Goal: Communication & Community: Answer question/provide support

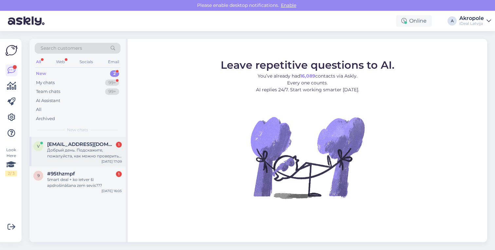
click at [75, 141] on span "[EMAIL_ADDRESS][DOMAIN_NAME]" at bounding box center [81, 144] width 68 height 6
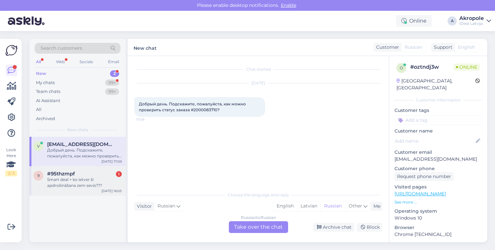
click at [76, 177] on div "Smart deal + ko ietver šī apdrošināšana zem sevis???" at bounding box center [84, 183] width 75 height 12
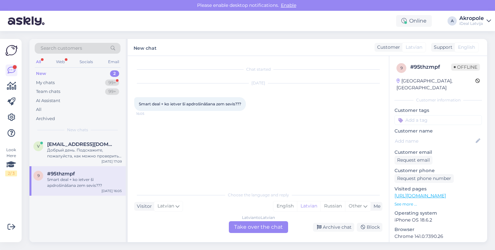
click at [256, 228] on div "Latvian to Latvian Take over the chat" at bounding box center [258, 227] width 59 height 12
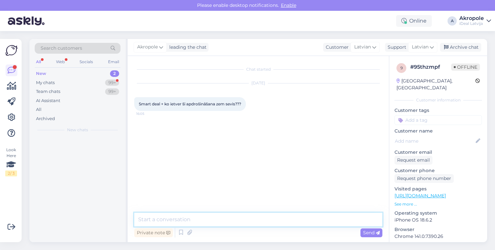
click at [245, 218] on textarea at bounding box center [258, 220] width 248 height 14
type textarea "Labdien!"
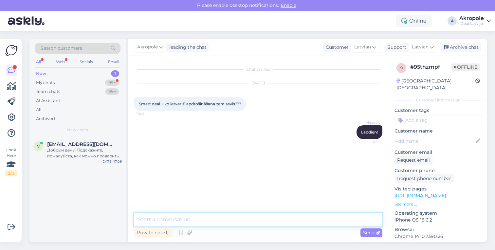
paste textarea "Nelaimes gadījumu apdrošināšana • Tiek segti zaudējumi par Ierīces zādzību, lau…"
type textarea "Nelaimes gadījumu apdrošināšana • Tiek segti zaudējumi par Ierīces zādzību, lau…"
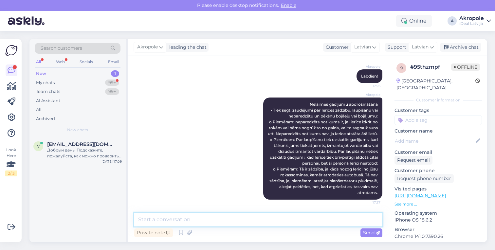
paste textarea "Loremips dolorsitam consecteturad • Elitsedd eiusmodtem incididuntutl etdolo ma…"
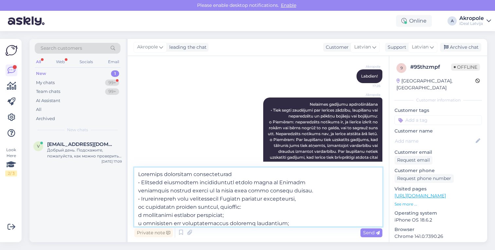
scroll to position [110, 0]
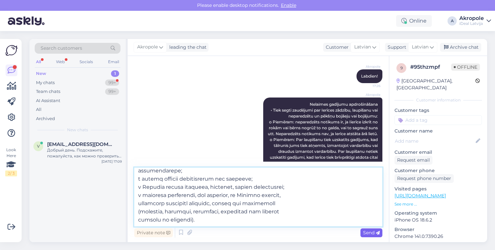
type textarea "Loremips dolorsitam consecteturad • Elitsedd eiusmodtem incididuntutl etdolo ma…"
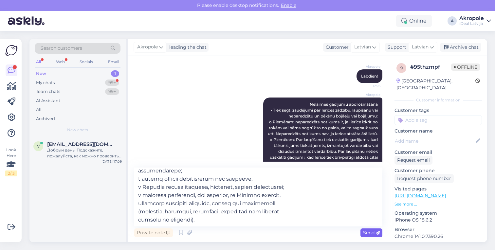
click at [372, 234] on span "Send" at bounding box center [371, 233] width 17 height 6
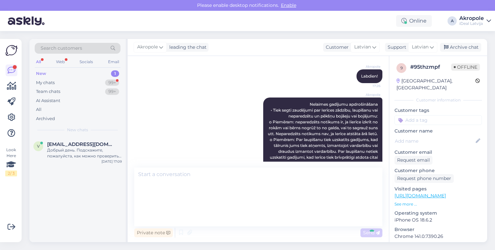
scroll to position [0, 0]
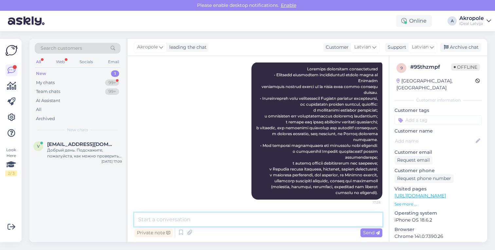
click at [178, 220] on textarea at bounding box center [258, 220] width 248 height 14
paste textarea "Apdrošināšanas nesedz zaudējumus, kas: • radušies, ja [PERSON_NAME] ir aizmirst…"
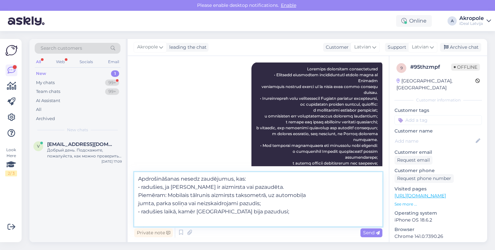
paste textarea "• lo ipsumdolor sitametc adipiscingeli seddoeius temp incididuntu lab etd ma al…"
type textarea "Loremipsumdolo sitame consectetu, adi: • elitsedd, ei Tempor in utlaboree dol m…"
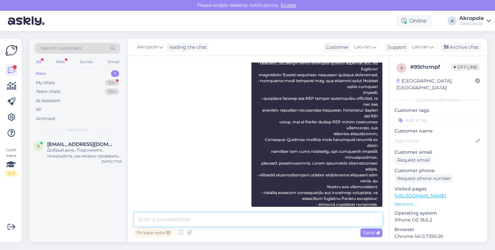
paste textarea "Nomniekam par katru apdrošināšanas gadījumu ir jāmaksā pašrisks €149 par mobila…"
type textarea "Nomniekam par katru apdrošināšanas gadījumu ir jāmaksā pašrisks €149 par mobila…"
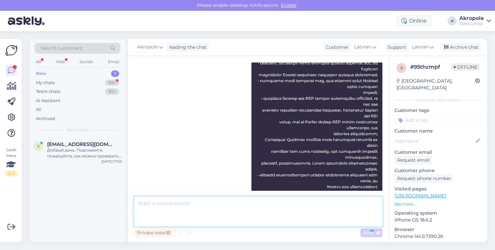
scroll to position [465, 0]
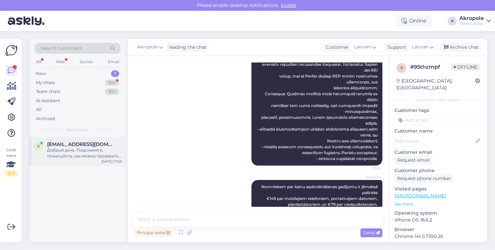
click at [96, 152] on div "Добрый день. Подскажите, пожалуйста, как можно проверить статус заказа #2000083…" at bounding box center [84, 153] width 75 height 12
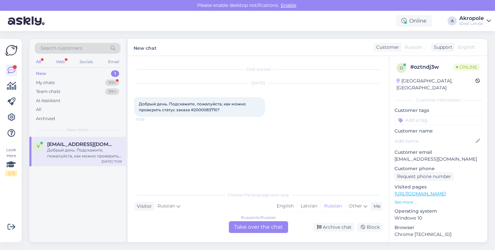
click at [205, 109] on span "Добрый день. Подскажите, пожалуйста, как можно проверить статус заказа #2000083…" at bounding box center [193, 106] width 108 height 11
copy span "2000083710"
click at [266, 226] on div "Russian to Russian Take over the chat" at bounding box center [258, 227] width 59 height 12
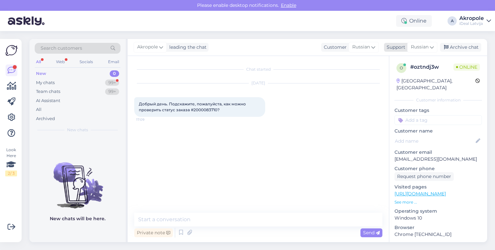
click at [425, 50] on span "Russian" at bounding box center [420, 47] width 18 height 7
type input "lat"
click at [396, 75] on link "Latvian" at bounding box center [411, 76] width 72 height 10
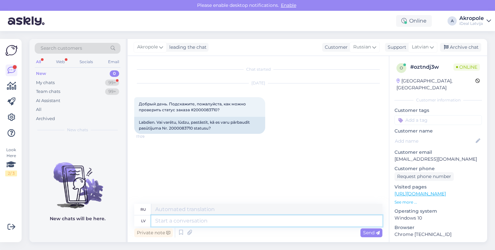
click at [188, 222] on textarea at bounding box center [266, 220] width 231 height 11
type textarea "Labdien!"
type textarea "Привет!"
type textarea "Jūsu"
type textarea "Ты"
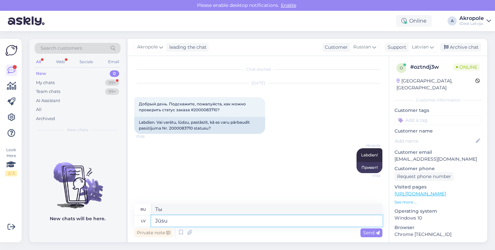
type textarea "Jūsu p"
type textarea "Ваш"
type textarea "Jūsu pasūtījums v"
type textarea "Ваш заказ"
type textarea "Jūsu pasūtījums vēl n"
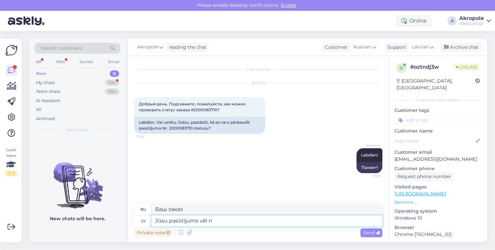
type textarea "Ваш заказ все еще"
type textarea "Jūsu pasūtījums vēl nav g"
type textarea "Ваш заказ еще не"
type textarea "Jūsu pasūtījums vēl nav gatavs s"
type textarea "Ваш заказ еще не готов."
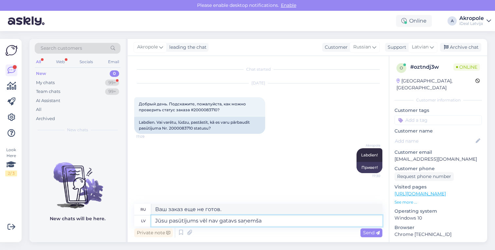
type textarea "Jūsu pasūtījums vēl nav gatavs saņemšan"
type textarea "Ваш заказ еще не готов к получению."
type textarea "Jūsu pasūtījums vēl nav gatavs saņemšanai,"
type textarea "Ваш заказ еще не готов к получению,"
type textarea "Jūsu pasūtījums vēl nav gatavs saņemšanai, jo"
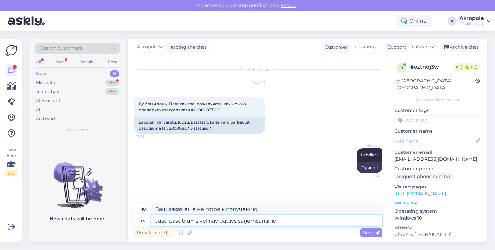
type textarea "Ваш заказ еще не готов к получению, потому что"
type textarea "Jūsu pasūtījums vēl nav gatavs saņemšanai, jo pasūtītā"
type textarea "Ваш заказ еще не готов к получению, потому что заказанный"
type textarea "Jūsu pasūtījums vēl nav gatavs saņemšanai, jo pasūtītā pre"
type textarea "Ваш заказ еще не готов к получению, так как заказанный товар"
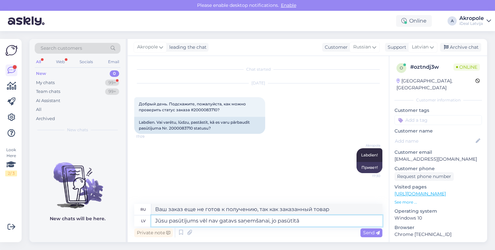
type textarea "Jūsu pasūtījums vēl nav gatavs saņemšanai, jo pasūtītā"
type textarea "Ваш заказ еще не готов к получению, потому что заказанный"
type textarea "Jūsu pasūtījums vēl nav gatavs saņemšanai, jo pasūtīt"
type textarea "Ваш заказ еще не готов к получению, потому что заказ"
type textarea "Jūsu pasūtījums vēl nav gatavs saņemšanai, jo"
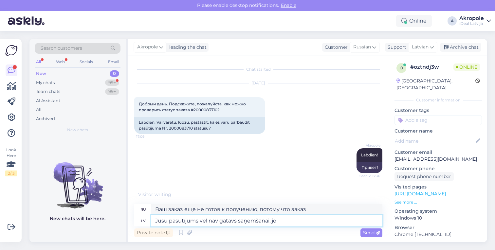
type textarea "Ваш заказ еще не готов к получению, потому что"
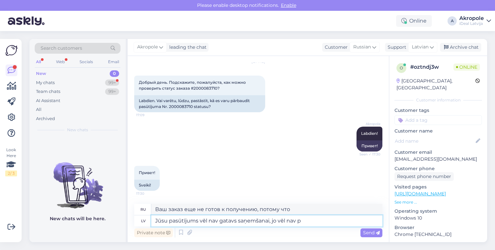
type textarea "Jūsu pasūtījums vēl nav gatavs saņemšanai, jo vēl nav pi"
type textarea "Ваш заказ еще не готов к получению, потому что он еще не"
type textarea "Jūsu pasūtījums vēl nav gatavs saņemšanai, jo vēl nav pienākusi"
type textarea "Ваш заказ еще не готов к получению, поскольку он еще не прибыл."
type textarea "Jūsu pasūtījums vēl nav gatavs saņemšanai, jo vēl nav pienākusi Jūsu kārta"
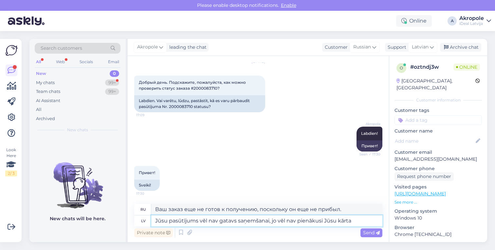
type textarea "Ваш заказ еще не готов к получению, поскольку ваша очередь еще не наступила."
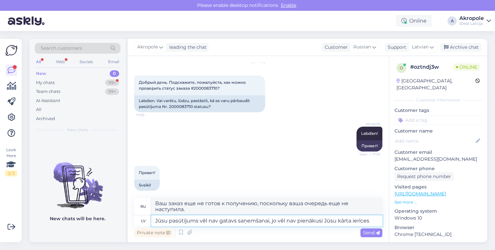
type textarea "Jūsu pasūtījums vēl nav gatavs saņemšanai, jo vēl nav pienākusi Jūsu kārta ierī…"
type textarea "Ваш заказ еще не готов к выдаче, поскольку ваша очередь забирать устройство еще…"
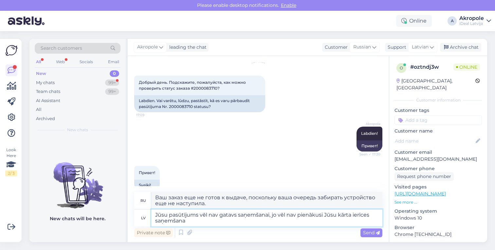
type textarea "Jūsu pasūtījums vēl nav gatavs saņemšanai, jo vēl nav pienākusi Jūsu kārta ierī…"
type textarea "Ваш заказ еще не готов к выдаче, поскольку ваша очередь получать устройство еще…"
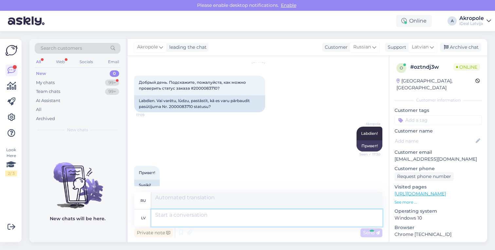
scroll to position [73, 0]
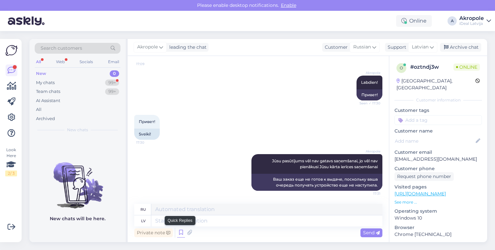
click at [183, 231] on icon at bounding box center [181, 233] width 8 height 10
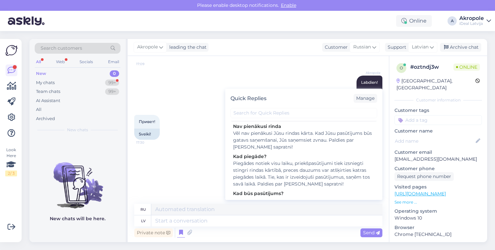
scroll to position [74, 0]
click at [189, 220] on textarea at bounding box center [266, 220] width 231 height 11
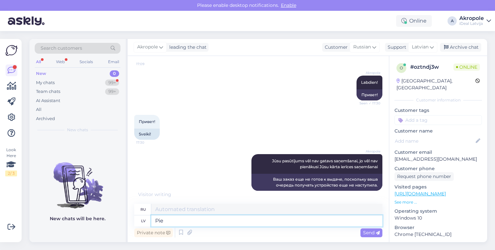
type textarea "Pieg"
type textarea "В"
type textarea "Piegādāto"
type textarea "Доставленный"
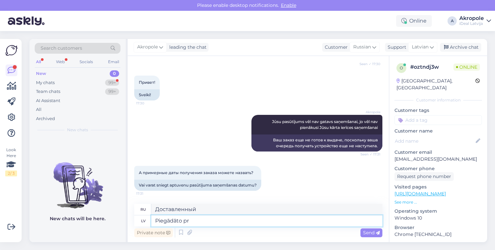
type textarea "Piegādāto p"
type textarea "Доставленный товар"
type textarea "Piegādāto"
type textarea "Доставленный"
type textarea "Piegādāto ierīču"
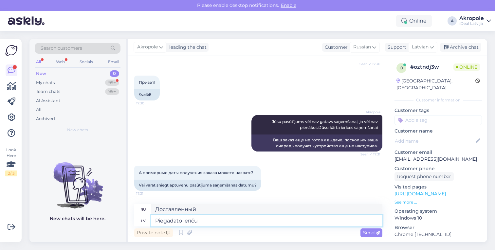
type textarea "Доставленные устройства"
type textarea "Piegādāto ierīču skaits ir"
type textarea "Количество доставленных устройств"
type textarea "Piegādāto ierīču skaits ir ie"
type textarea "Количество поставленных устройств составляет"
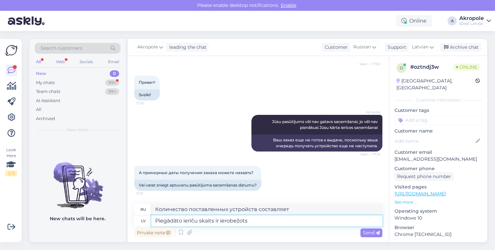
type textarea "Piegādāto ierīču skaits ir ierobežots"
type textarea "Количество поставляемых устройств ограничено."
type textarea "Piegādāto ierīču skaits ir ierobežots un t"
type textarea "Количество поставляемых устройств ограничено и"
type textarea "Piegādāto ierīču skaits ir ierobežots un tās t"
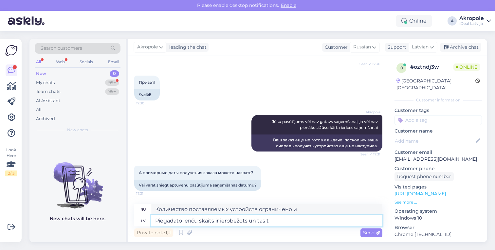
type textarea "Количество поставляемых устройств ограничено, и они"
type textarea "Piegādāto ierīču skaits ir ierobežots un tās tiek dalītas pas"
type textarea "Количество поставляемых устройств ограничено, и они являются общими."
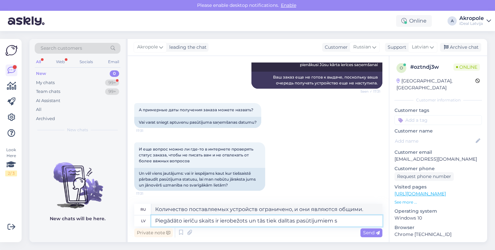
type textarea "Piegādāto ierīču skaits ir ierobežots un tās tiek dalītas pasūtījumiem st"
type textarea "Количество поставляемых устройств ограничено и распределяется между заказами."
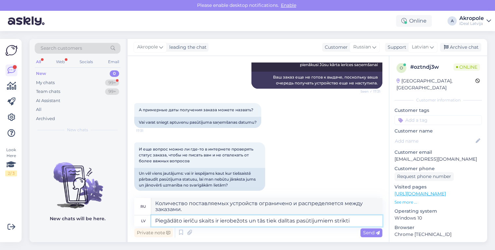
type textarea "Piegādāto ierīču skaits ir ierobežots un tās tiek dalītas pasūtījumiem strikti"
type textarea "Количество поставляемых устройств ограничено, они распределяются строго по зака…"
type textarea "Piegādāto ierīču skaits ir ierobežots un tās tiek dalītas pasūtījumiem strikti …"
type textarea "Количество поставляемых устройств ограничено и они распределяются строго по стр…"
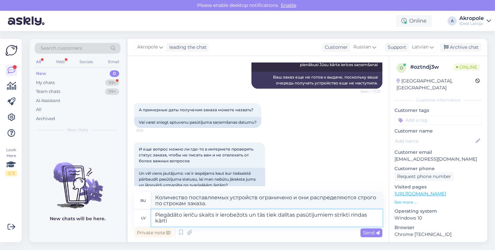
type textarea "Piegādāto ierīču skaits ir ierobežots un tās tiek dalītas pasūtījumiem strikti …"
type textarea "Количество поставляемых устройств ограничено, и они распределяются по заказам с…"
type textarea "Piegādāto ierīču skaits ir ierobežots un tās tiek dalītas pasūtījumiem strikti …"
type textarea "Количество поставляемых устройств ограничено, и они распределяются по заказам с…"
type textarea "Piegādāto ierīču skaits ir ierobežots un tās tiek dalītas pasūtījumiem strikti …"
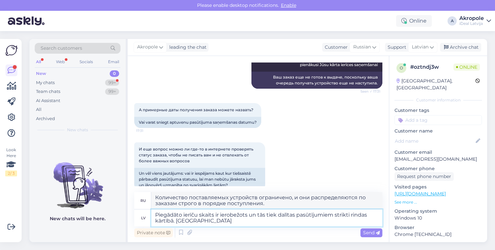
type textarea "Количество поставляемых устройств ограничено, и они распределяются по заказам с…"
type textarea "Piegādāto ierīču skaits ir ierobežots un tās tiek dalītas pasūtījumiem strikti …"
type textarea "Количество поставляемых устройств ограничено, и они распределяются по заказам с…"
type textarea "Piegādāto ierīču skaits ir ierobežots un tās tiek dalītas pasūtījumiem strikti …"
type textarea "Количество поставляемых устройств ограничено, и они распределяются по заказам с…"
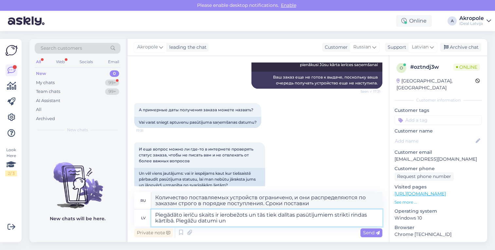
type textarea "Piegādāto ierīču skaits ir ierobežots un tās tiek dalītas pasūtījumiem strikti …"
type textarea "Количество поставляемых устройств ограничено, и они распределяются по заказам с…"
type textarea "Piegādāto ierīču skaits ir ierobežots un tās tiek dalītas pasūtījumiem strikti …"
type textarea "Количество поставляемых устройств ограничено, и они распределяются по заказам с…"
type textarea "Piegādāto ierīču skaits ir ierobežots un tās tiek dalītas pasūtījumiem strikti …"
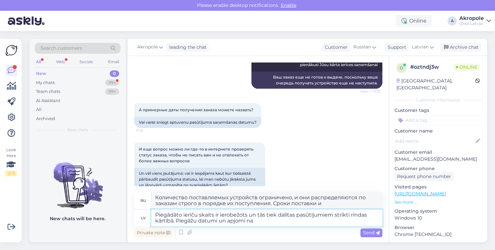
type textarea "Количество поставляемых устройств ограничено, и они распределяются по заказам с…"
type textarea "Piegādāto ierīču skaits ir ierobežots un tās tiek dalītas pasūtījumiem strikti …"
type textarea "Количество поставляемых устройств ограничено, и они распределяются по заказам с…"
type textarea "Piegādāto ierīču skaits ir ierobežots un tās tiek dalītas pasūtījumiem strikti …"
type textarea "Количество поставляемых устройств ограничено, и они распределяются по заказам с…"
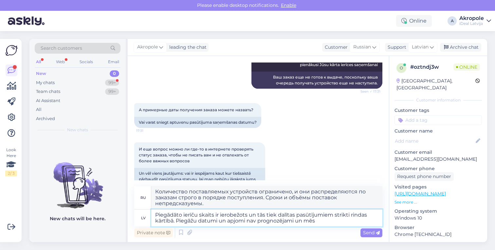
type textarea "Piegādāto ierīču skaits ir ierobežots un tās tiek dalītas pasūtījumiem strikti …"
type textarea "Количество поставляемых устройств ограничено, и они распределяются по заказам с…"
type textarea "Piegādāto ierīču skaits ir ierobežots un tās tiek dalītas pasūtījumiem strikti …"
type textarea "Количество поставляемых устройств ограничено, и они распределяются по заказам с…"
type textarea "Piegādāto ierīču skaits ir ierobežots un tās tiek dalītas pasūtījumiem strikti …"
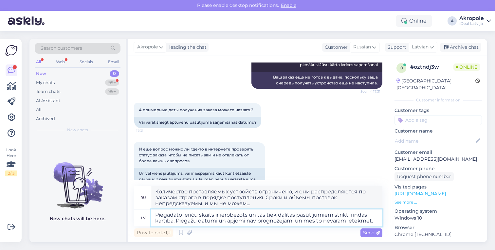
type textarea "Количество поставляемых устройств ограничено, и они распределяются по заказам с…"
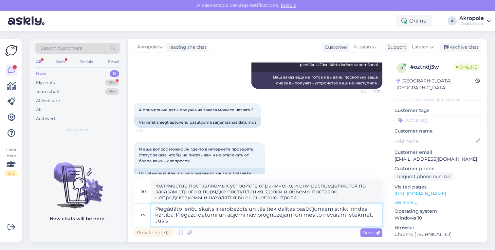
type textarea "Piegādāto ierīču skaits ir ierobežots un tās tiek dalītas pasūtījumiem strikti …"
type textarea "Количество поставляемых устройств ограничено, и они распределяются по заказам с…"
type textarea "Piegādāto ierīču skaits ir ierobežots un tās tiek dalītas pasūtījumiem strikti …"
type textarea "Количество поставляемых устройств ограничено, и они распределяются по заказам с…"
type textarea "Piegādāto ierīču skaits ir ierobežots un tās tiek dalītas pasūtījumiem strikti …"
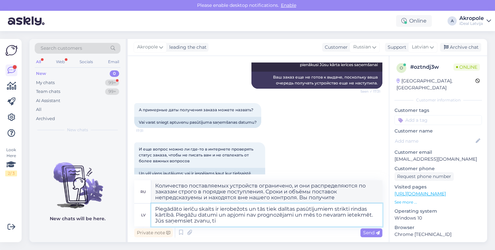
type textarea "Количество поставляемых устройств ограничено, и они распределяются по заказам с…"
type textarea "Piegādāto ierīču skaits ir ierobežots un tās tiek dalītas pasūtījumiem strikti …"
type textarea "Количество поставляемых устройств ограничено, и они распределяются по заказам с…"
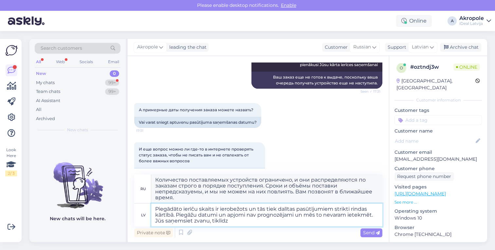
type textarea "Piegādāto ierīču skaits ir ierobežots un tās tiek dalītas pasūtījumiem strikti …"
type textarea "Количество поставляемых устройств ограничено, и они распределяются по заказам с…"
type textarea "Piegādāto ierīču skaits ir ierobežots un tās tiek dalītas pasūtījumiem strikti …"
type textarea "Количество поставляемых устройств ограничено, и они распределяются по заказам с…"
type textarea "Piegādāto ierīču skaits ir ierobežots un tās tiek dalītas pasūtījumiem strikti …"
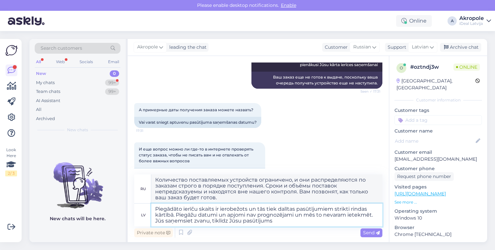
type textarea "Количество поставляемых устройств ограничено, и они распределяются по заказам с…"
type textarea "Piegādāto ierīču skaits ir ierobežots un tās tiek dalītas pasūtījumiem strikti …"
type textarea "Количество поставляемых устройств ограничено, и они распределяются по заказам с…"
type textarea "Piegādāto ierīču skaits ir ierobežots un tās tiek dalītas pasūtījumiem strikti …"
type textarea "Количество поставляемых устройств ограничено, и они распределяются по заказам с…"
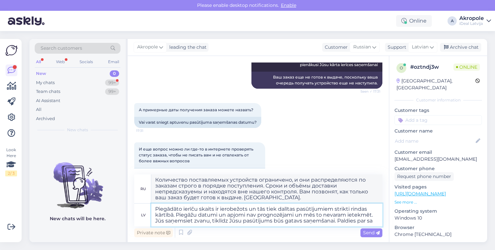
type textarea "Piegādāto ierīču skaits ir ierobežots un tās tiek dalītas pasūtījumiem strikti …"
type textarea "Количество поставляемых устройств ограничено, и они распределяются по заказам с…"
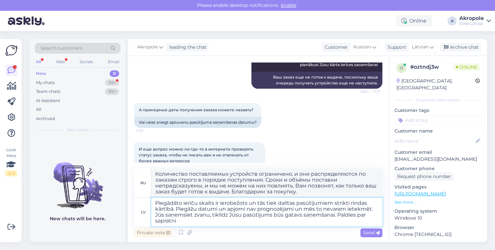
type textarea "Piegādāto ierīču skaits ir ierobežots un tās tiek dalītas pasūtījumiem strikti …"
type textarea "Количество поставляемых устройств ограничено, и они распределяются по заказам с…"
type textarea "Piegādāto ierīču skaits ir ierobežots un tās tiek dalītas pasūtījumiem strikti …"
click at [370, 235] on span "Send" at bounding box center [371, 233] width 17 height 6
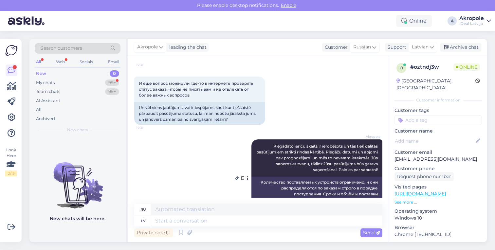
scroll to position [236, 0]
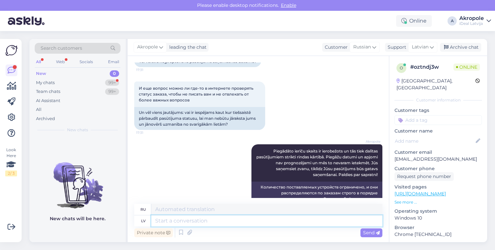
click at [184, 224] on textarea at bounding box center [266, 220] width 231 height 11
type textarea "Diemžēl,"
type textarea "К сожалению,"
type textarea "Diemžēl, mums"
type textarea "К сожалению, мы"
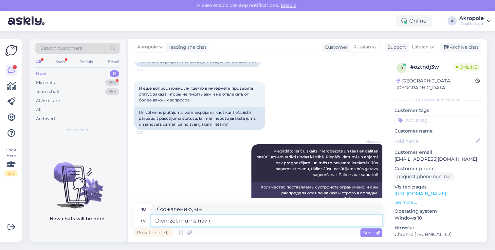
type textarea "Diemžēl, mums nav re"
type textarea "К сожалению, у нас нет"
type textarea "Diemžēl, mums nav reāll"
type textarea "К сожалению, у нас нет реальных"
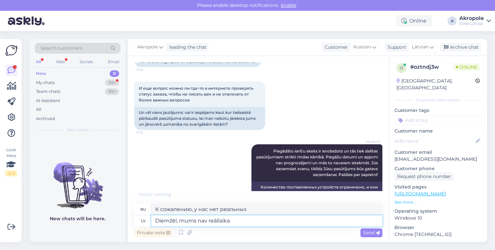
type textarea "Diemžēl, mums nav reāllaika"
type textarea "К сожалению, у нас нет возможности просмотра в режиме реального времени."
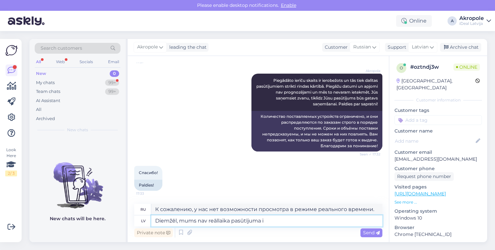
type textarea "Diemžēl, mums nav reāllaika pasūtījuma iz"
type textarea "К сожалению, у нас нет возможности принимать заказы в режиме реального времени."
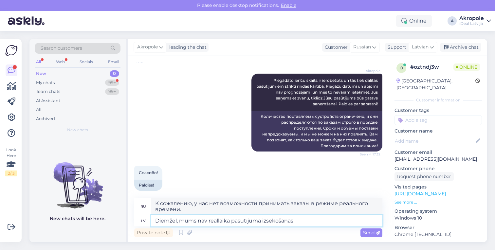
type textarea "Diemžēl, mums nav reāllaika pasūtījuma izsēkošanas"
type textarea "К сожалению, у нас нет возможности отслеживания заказов в режиме реального врем…"
type textarea "Diemžēl, mums nav reāllaika pasūtījuma izsēkošanas sistēmas,"
type textarea "К сожалению, у нас нет системы выполнения заказов в режиме реального времени,"
type textarea "Diemžēl, mums nav reāllaika pasūtījuma izsēkošanas sistēmas"
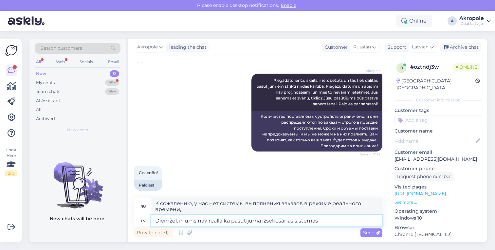
type textarea "К сожалению, у нас нет системы выполнения заказов в режиме реального времени."
type textarea "Diemžēl, mums nav reāllaika pasūtījuma izsēkošanas sistēmas"
click at [371, 233] on span "Send" at bounding box center [371, 233] width 17 height 6
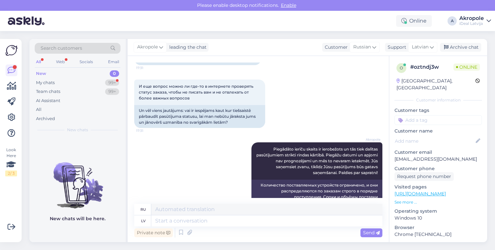
scroll to position [247, 0]
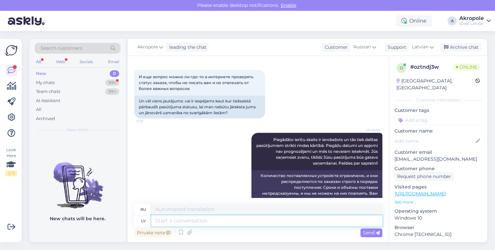
click at [206, 222] on textarea at bounding box center [266, 220] width 231 height 11
type textarea "Sva"
type textarea "Сва"
type textarea "S"
type textarea "Citu s"
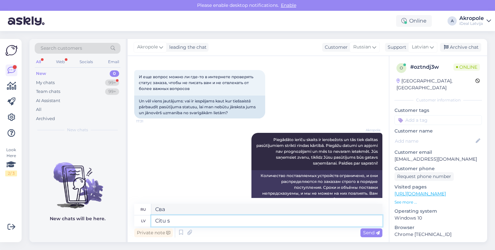
type textarea "Другой"
type textarea "Citu svarī"
type textarea "Другой вес"
type textarea "Citu svarīgāku jau"
type textarea "Другие важные"
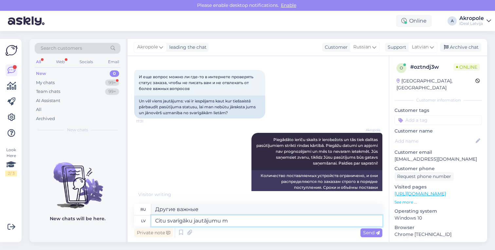
type textarea "Citu svarīgāku jautājumu mu"
type textarea "Еще один более важный вопрос"
type textarea "Citu svarīgāku jautājumu mums a"
type textarea "Еще один важный вопрос для нас"
type textarea "Citu svarīgāku jautājumu mums arō"
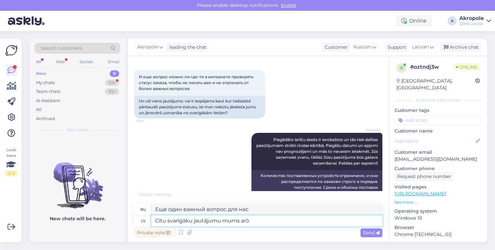
type textarea "Еще один более важный вопрос для нас."
type textarea "Citu svarīgāku jautājumu mums arī nav,"
type textarea "У нас нет других более важных вопросов,"
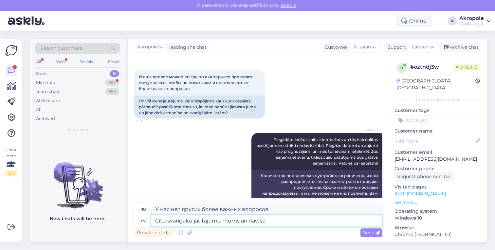
scroll to position [409, 0]
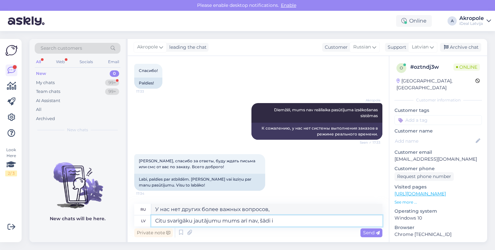
type textarea "Citu svarīgāku jautājumu mums arī nav, šādi ir"
type textarea "У нас нет других более важных вопросов, как этот:"
type textarea "Citu svarīgāku jautājumu mums arī nav, šādi ir i"
type textarea "У нас нет других более важных вопросов, вот эти."
type textarea "Citu svarīgāku jautājumu mums arī nav, šādi ir visi j"
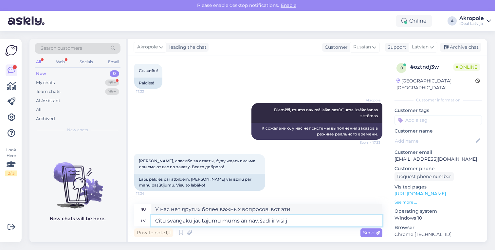
type textarea "У нас нет других более важных вопросов, вот и все."
type textarea "Citu svarīgāku jautājumu mums arī nav, šādi ir visi jautājumi, uz"
type textarea "У нас нет других более важных вопросов, это все вопросы,"
type textarea "Citu svarīgāku jautājumu mums arī nav, šādi ir visi jautājumi, uz ku"
type textarea "У нас нет других более важных вопросов, это все вопросы, на которые нам предсто…"
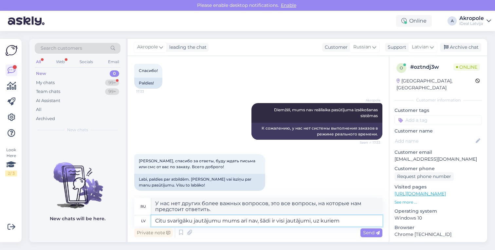
type textarea "Citu svarīgāku jautājumu mums arī nav, šādi ir visi jautājumi, uz kuriem m"
type textarea "У нас нет других более важных вопросов, это все вопросы, на которые мы ответим."
type textarea "Citu svarīgāku jautājumu mums arī nav, šādi ir visi jautājumi, uz kuriem mēs"
type textarea "У нас нет других более важных вопросов, это все вопросы, на которые нам предсто…"
type textarea "Citu svarīgāku jautājumu mums arī nav, šādi ir visi jautājumi, uz kuriem mēs a"
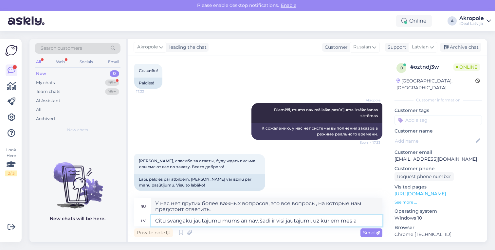
type textarea "У нас нет других более важных вопросов, это все вопросы, на которые мы отвечаем."
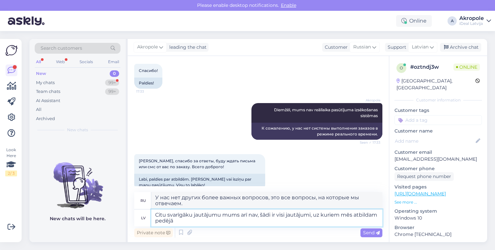
type textarea "Citu svarīgāku jautājumu mums arī nav, šādi ir visi jautājumi, uz kuriem mēs at…"
type textarea "У нас нет других более важных вопросов, это все вопросы, на которые мы ответим …"
type textarea "Citu svarīgāku jautājumu mums arī nav, šādi ir visi jautājumi, uz kuriem mēs at…"
type textarea "У нас нет других более важных вопросов, это все вопросы, на которые мы отвечали…"
type textarea "Citu svarīgāku jautājumu mums arī nav, šādi ir visi jautājumi, uz kuriem mēs at…"
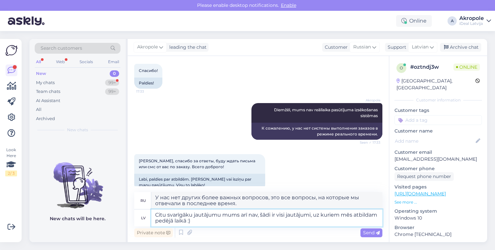
type textarea "У нас нет других более важных вопросов, это все вопросы, на которые мы отвечали…"
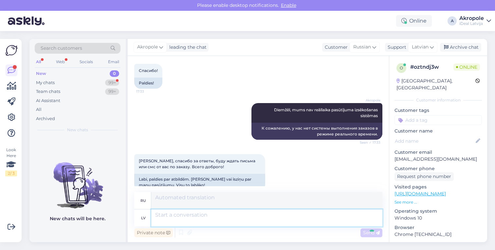
scroll to position [460, 0]
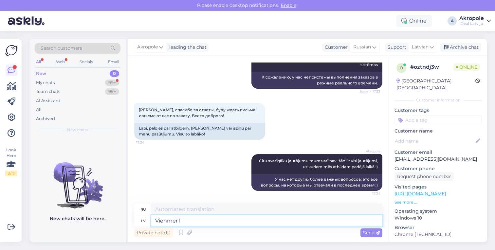
type textarea "Vienmēr la"
type textarea "Всегда"
type textarea "Vienmēr laipni u"
type textarea "Всегда пожалуйста"
type textarea "Vienmēr laipni un j"
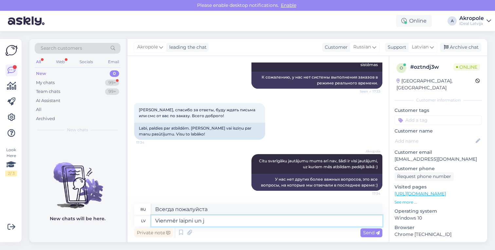
type textarea "Всегда приветствуются и"
type textarea "Vienmēr laipni un jauku J"
type textarea "Всегда добрый и милый"
type textarea "Vienmēr laipni un jauku Jums d"
type textarea "Всегда добр и мил с тобой."
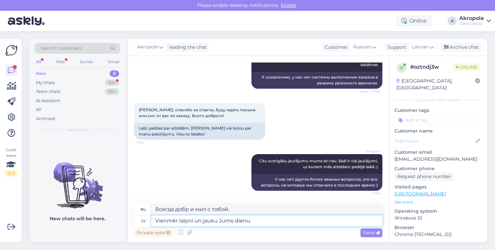
type textarea "Vienmēr laipni un jauku Jums dienu!"
type textarea "Всегда добро пожаловать и хорошего вам дня!"
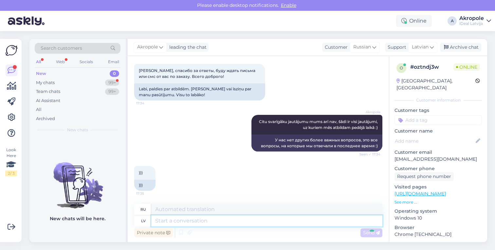
scroll to position [538, 0]
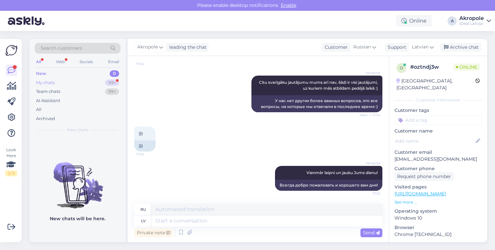
click at [104, 84] on div "My chats 99+" at bounding box center [78, 82] width 86 height 9
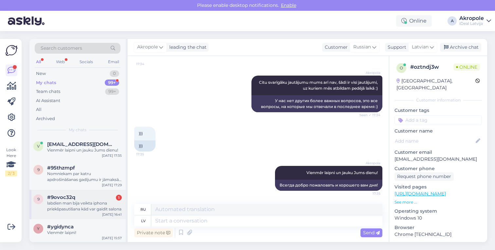
click at [86, 209] on div "labdien man bija veikta iphona priekšpasutīšana kād var gaidīt salona" at bounding box center [84, 206] width 75 height 12
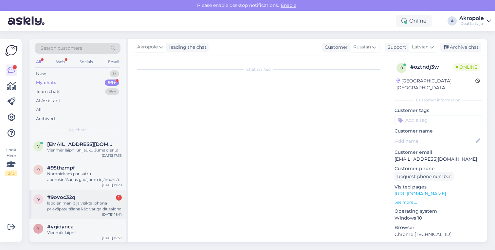
scroll to position [72, 0]
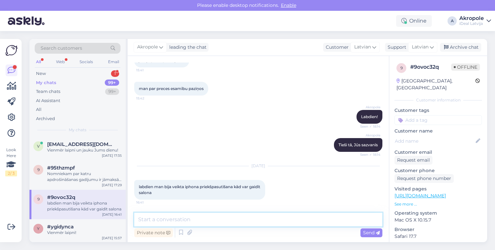
click at [216, 224] on textarea at bounding box center [258, 220] width 248 height 14
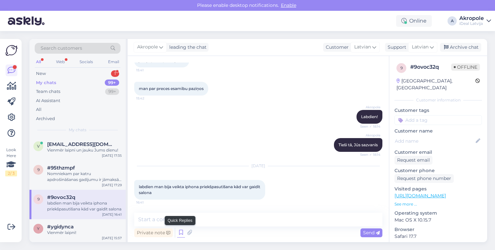
click at [179, 234] on icon at bounding box center [181, 233] width 8 height 10
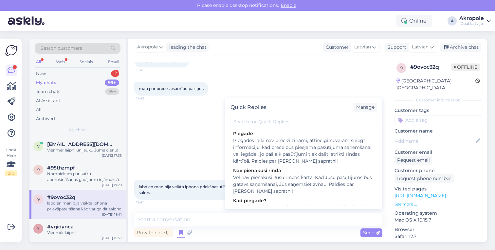
scroll to position [40, 0]
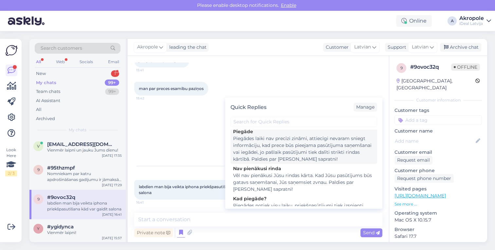
click at [294, 151] on div "Piegādes laiki nav precīzi zināmi, attiecīgi nevaram sniegt informāciju, kad pr…" at bounding box center [303, 149] width 141 height 28
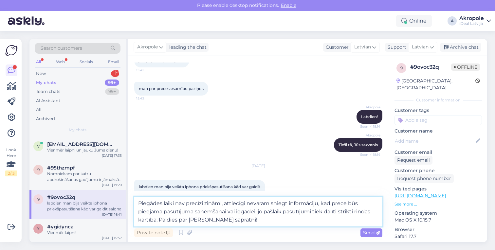
click at [249, 221] on textarea "Piegādes laiki nav precīzi zināmi, attiecīgi nevaram sniegt informāciju, kad pr…" at bounding box center [258, 212] width 248 height 30
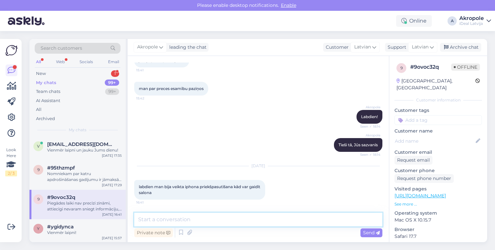
scroll to position [118, 0]
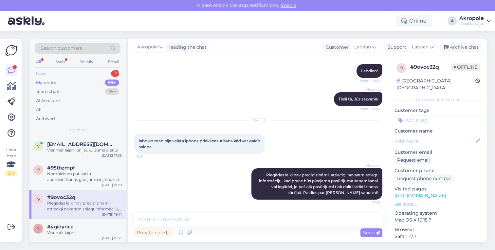
click at [91, 73] on div "New 1" at bounding box center [78, 73] width 86 height 9
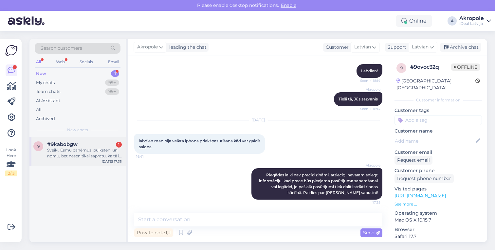
click at [101, 161] on div "9 #9kabobgw 1 Sveiki. Esmu paņēmusi pulksteni un nomu, bet nesen tikai sapratu,…" at bounding box center [77, 151] width 96 height 29
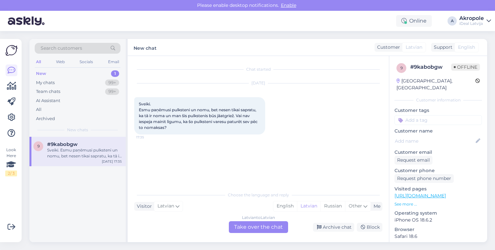
click at [255, 226] on div "Latvian to Latvian Take over the chat" at bounding box center [258, 227] width 59 height 12
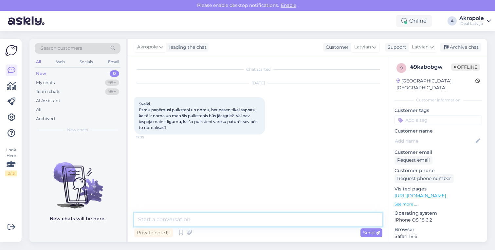
click at [249, 223] on textarea at bounding box center [258, 220] width 248 height 14
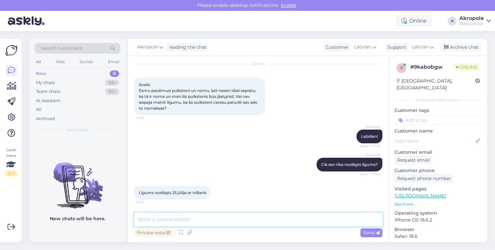
scroll to position [65, 0]
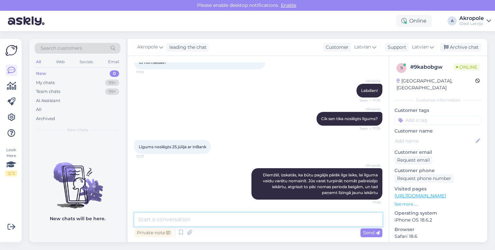
click at [236, 221] on textarea at bounding box center [258, 220] width 248 height 14
paste textarea "[PHONE_NUMBER]"
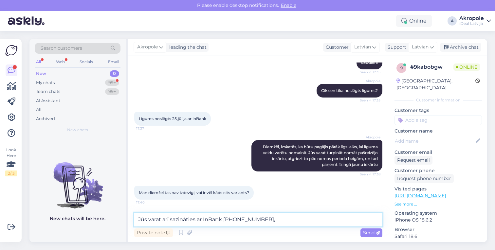
drag, startPoint x: 277, startPoint y: 219, endPoint x: 133, endPoint y: 220, distance: 144.1
click at [133, 220] on div "Chat started [DATE] Sveiki. Esmu paņēmusi pulksteni un nomu, bet nesen tikai sa…" at bounding box center [258, 149] width 261 height 186
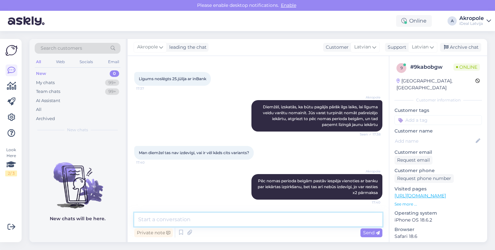
paste textarea "Jūs varat arī sazināties ar InBank [PHONE_NUMBER],"
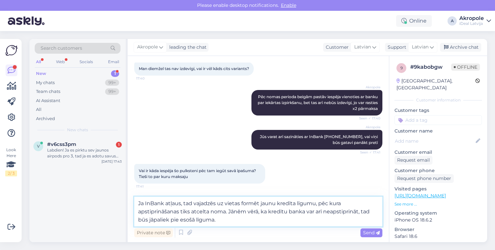
scroll to position [217, 0]
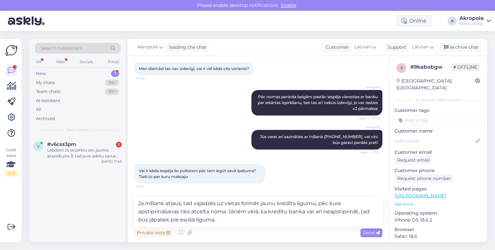
click at [240, 227] on div "Private note Send" at bounding box center [258, 233] width 248 height 12
click at [363, 232] on span "Send" at bounding box center [371, 233] width 17 height 6
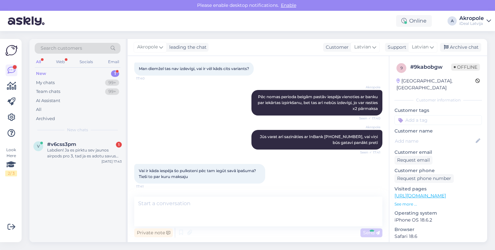
scroll to position [247, 0]
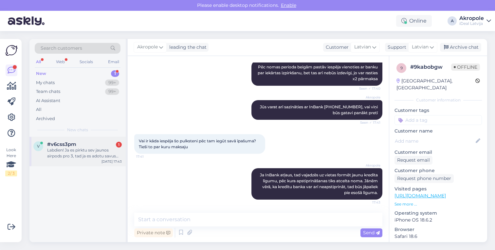
click at [99, 160] on div "v #v6css3pm 1 Labdien! Ja es pirktu sev jaunos airpods pro 3, tad ja es adotu s…" at bounding box center [77, 151] width 96 height 29
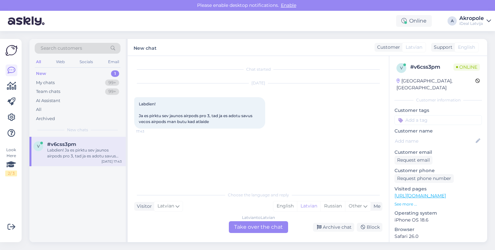
click at [263, 228] on div "Latvian to Latvian Take over the chat" at bounding box center [258, 227] width 59 height 12
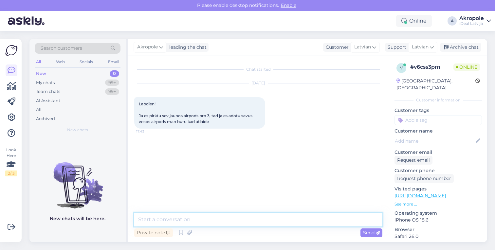
click at [261, 225] on textarea at bounding box center [258, 220] width 248 height 14
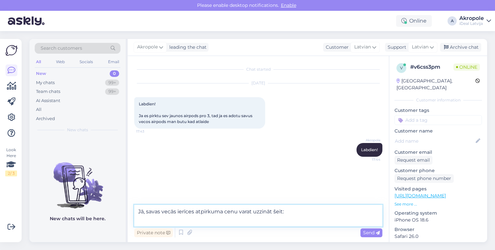
paste textarea "[URL][DOMAIN_NAME]"
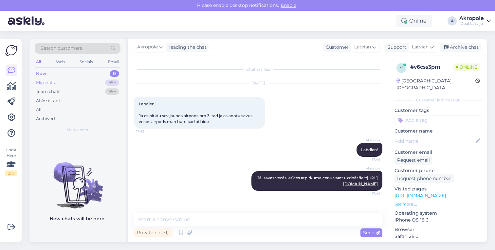
click at [89, 81] on div "My chats 99+" at bounding box center [78, 82] width 86 height 9
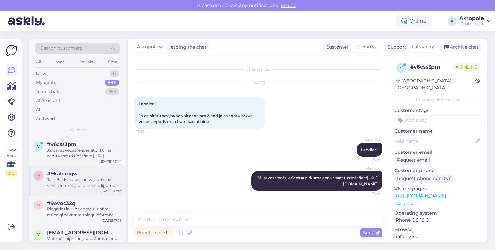
click at [111, 183] on div "Ja InBank atļaus, tad vajadzēs uz vietas formēt jaunu kredīta līgumu, pēc kura …" at bounding box center [84, 183] width 75 height 12
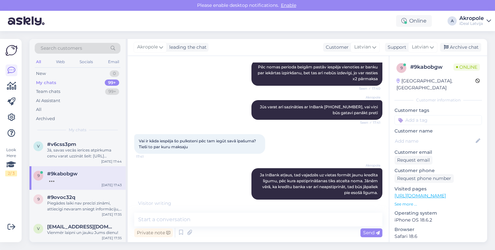
scroll to position [275, 0]
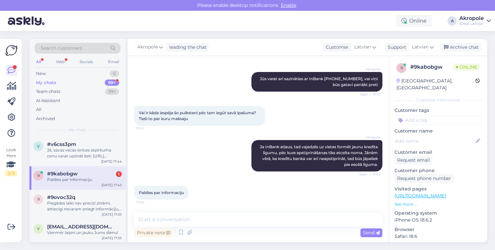
click at [190, 211] on div "Chat started [DATE] Sveiki. Esmu paņēmusi pulksteni un nomu, bet nesen tikai sa…" at bounding box center [258, 149] width 261 height 186
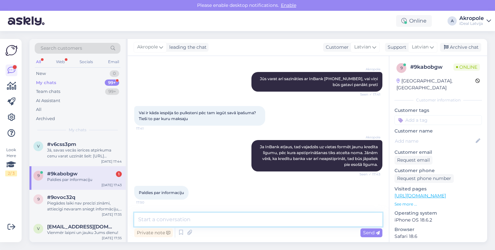
click at [192, 217] on textarea at bounding box center [258, 220] width 248 height 14
